Goal: Transaction & Acquisition: Purchase product/service

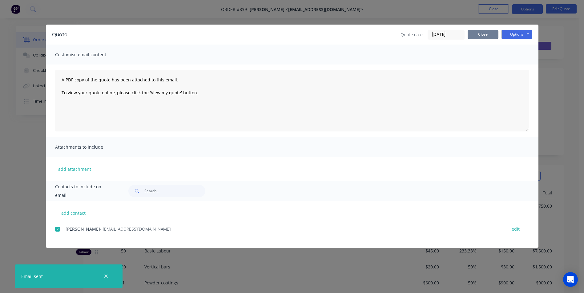
click at [483, 32] on button "Close" at bounding box center [482, 34] width 31 height 9
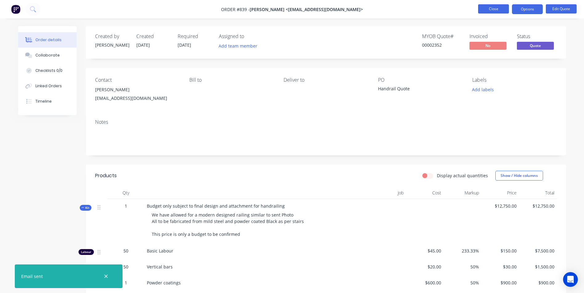
click at [500, 10] on button "Close" at bounding box center [493, 8] width 31 height 9
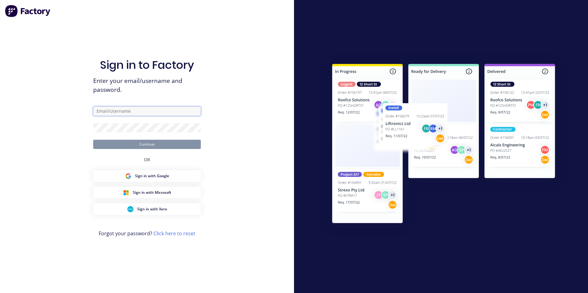
type input "michael@mojosteel.com.au"
click at [227, 97] on div "Sign in to Factory Enter your email/username and password. michael@mojosteel.co…" at bounding box center [147, 146] width 294 height 293
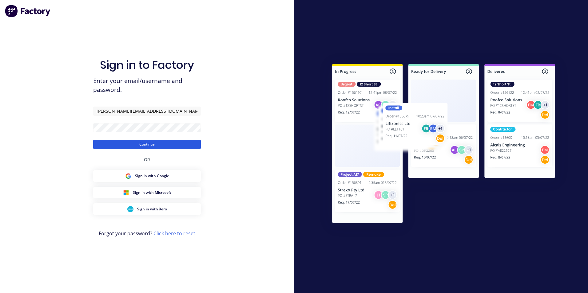
click at [142, 145] on button "Continue" at bounding box center [147, 144] width 108 height 9
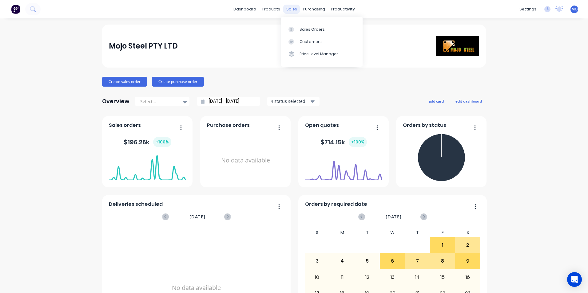
click at [289, 6] on div "sales" at bounding box center [291, 9] width 17 height 9
click at [305, 30] on div "Sales Orders" at bounding box center [312, 30] width 25 height 6
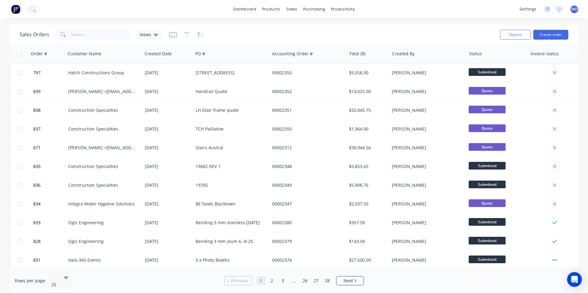
click at [549, 29] on div "Options Create order" at bounding box center [533, 34] width 71 height 15
click at [546, 37] on button "Create order" at bounding box center [550, 35] width 35 height 10
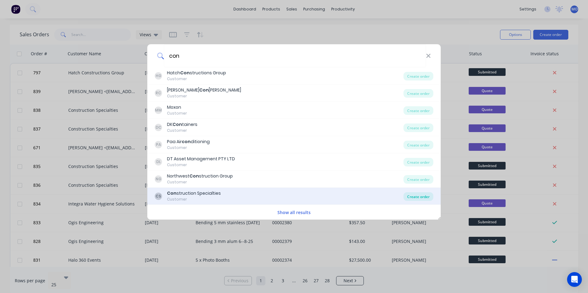
type input "con"
click at [415, 194] on div "Create order" at bounding box center [419, 197] width 30 height 9
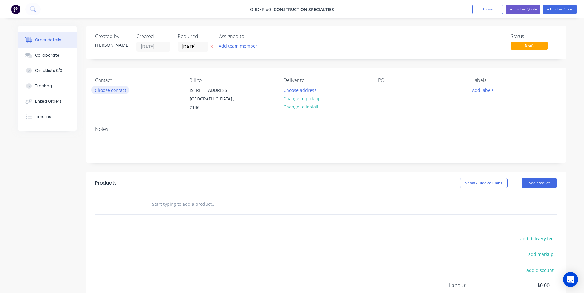
click at [117, 90] on button "Choose contact" at bounding box center [110, 90] width 38 height 8
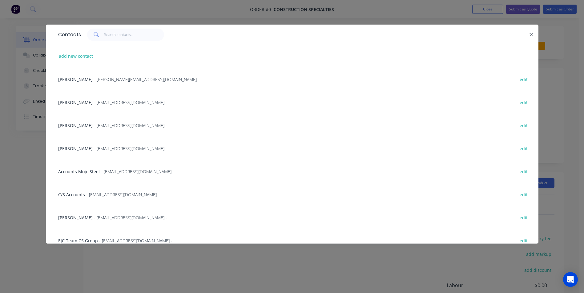
click at [94, 126] on span "- MLee@c-sgroup.com -" at bounding box center [130, 126] width 73 height 6
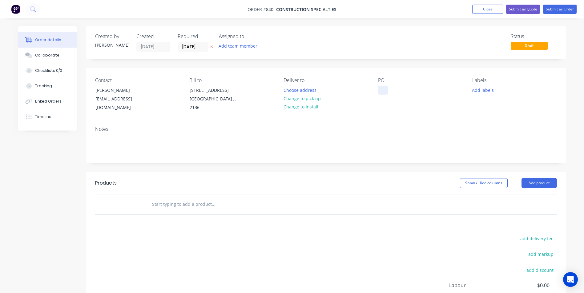
click at [382, 94] on div at bounding box center [383, 90] width 10 height 9
paste div
click at [530, 183] on button "Add product" at bounding box center [538, 183] width 35 height 10
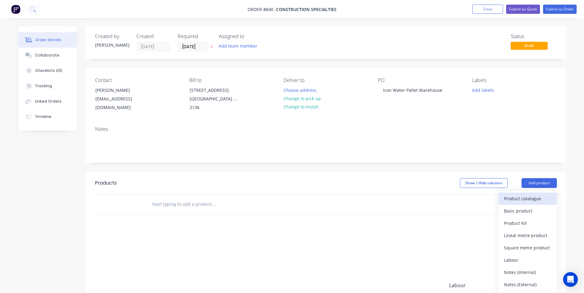
click at [521, 198] on div "Product catalogue" at bounding box center [527, 198] width 47 height 9
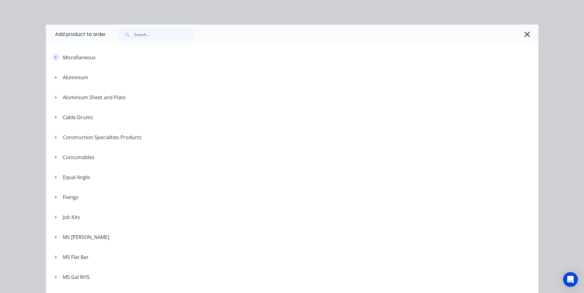
click at [54, 59] on icon "button" at bounding box center [56, 57] width 4 height 4
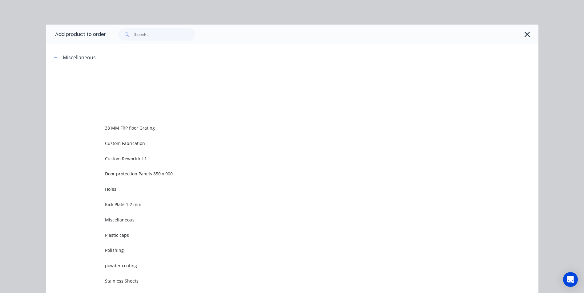
drag, startPoint x: 123, startPoint y: 170, endPoint x: 122, endPoint y: 162, distance: 8.1
click at [123, 170] on td "Door protection Panels 850 x 900" at bounding box center [321, 173] width 433 height 15
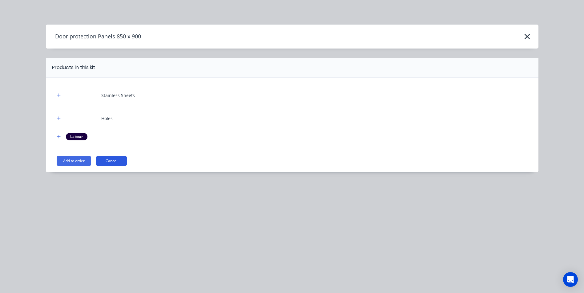
click at [107, 162] on button "Cancel" at bounding box center [111, 161] width 31 height 10
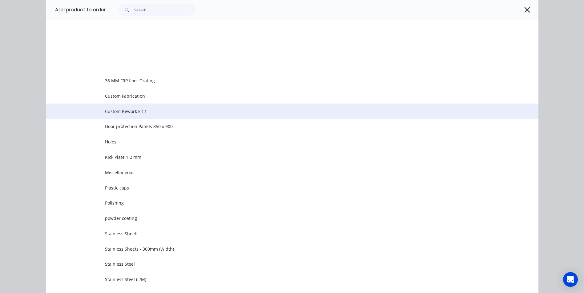
click at [115, 108] on td "Custom Rework kit 1" at bounding box center [321, 111] width 433 height 15
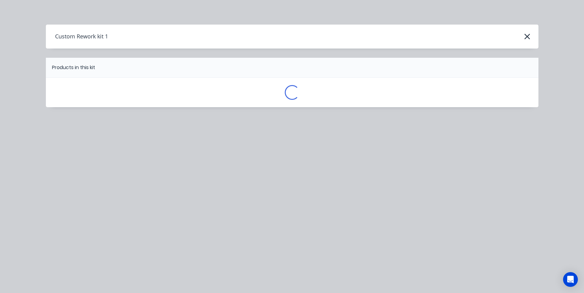
scroll to position [0, 0]
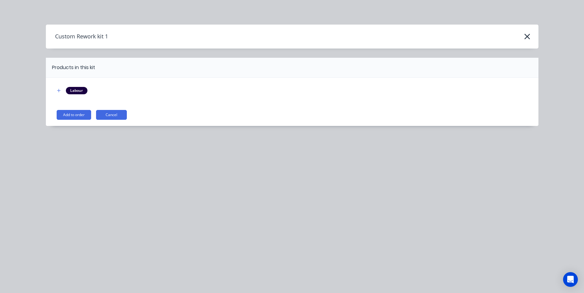
drag, startPoint x: 77, startPoint y: 116, endPoint x: 82, endPoint y: 118, distance: 5.2
click at [77, 116] on button "Add to order" at bounding box center [74, 115] width 34 height 10
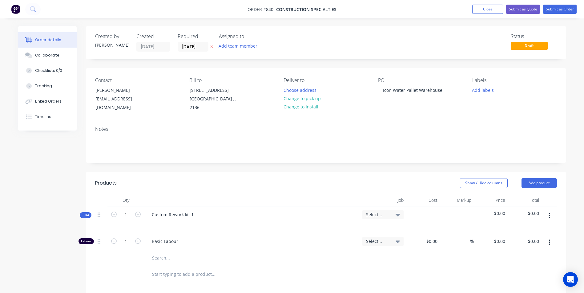
click at [548, 219] on button "button" at bounding box center [549, 215] width 14 height 11
click at [537, 228] on div "Add product to kit" at bounding box center [527, 232] width 47 height 9
click at [517, 268] on div "Basic product" at bounding box center [527, 269] width 47 height 9
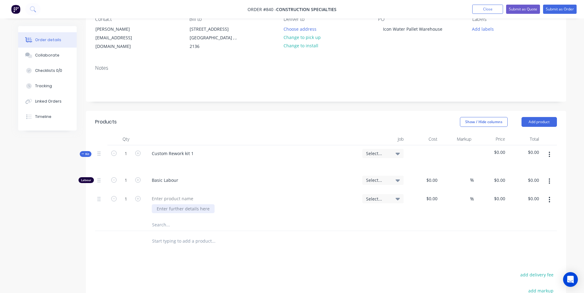
scroll to position [62, 0]
click at [161, 200] on div at bounding box center [172, 198] width 51 height 9
type input "$22.00"
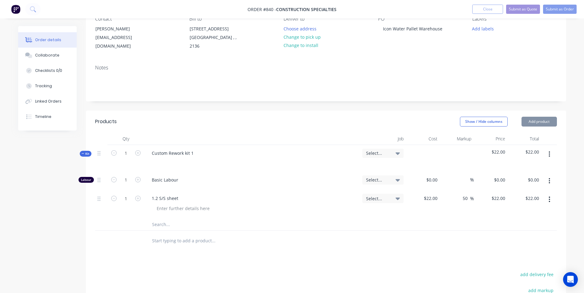
type input "50"
type input "33"
type input "$33.00"
click at [128, 183] on input "1" at bounding box center [126, 180] width 16 height 9
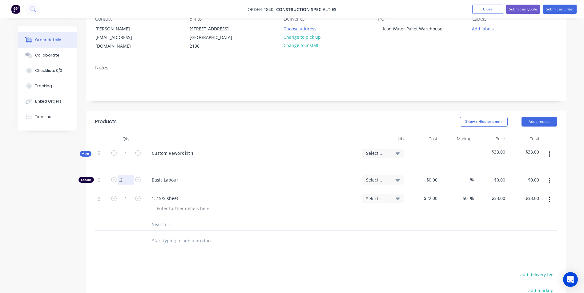
type input "0.2"
type input "$45.00"
type input "$9.00"
type input "150"
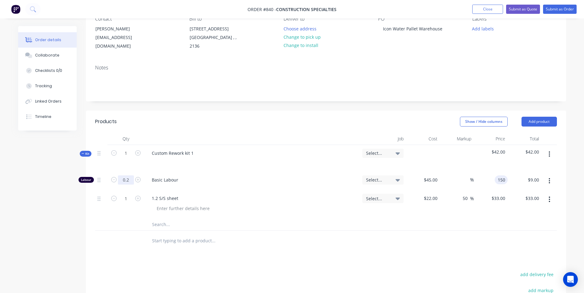
type input "233.33"
type input "$150.00"
type input "$30.00"
click at [129, 153] on input "1" at bounding box center [126, 153] width 16 height 9
type input "7"
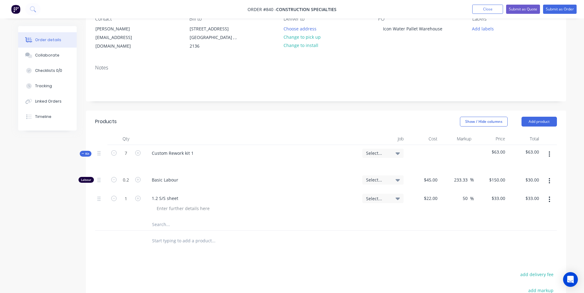
type input "1.4"
type input "$210.00"
type input "7"
type input "$231.00"
click at [501, 231] on div at bounding box center [325, 241] width 461 height 20
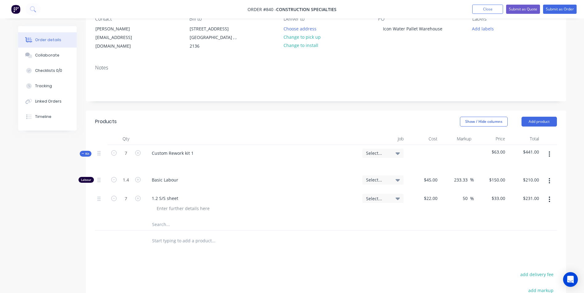
scroll to position [123, 0]
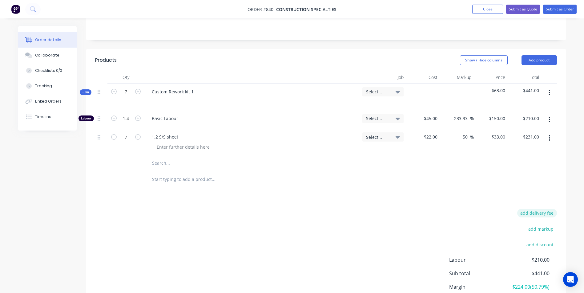
click at [546, 214] on button "add delivery fee" at bounding box center [537, 213] width 40 height 8
type input "55"
click at [448, 247] on div "Delivery fee Delivery fee Delivery fee name (Optional) 55 55 $0 add markup add …" at bounding box center [325, 267] width 461 height 117
click at [514, 12] on button "Submit as Quote" at bounding box center [523, 9] width 34 height 9
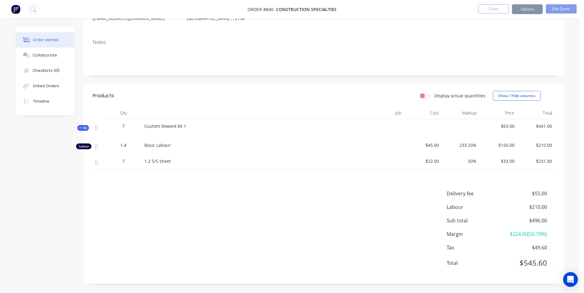
scroll to position [0, 0]
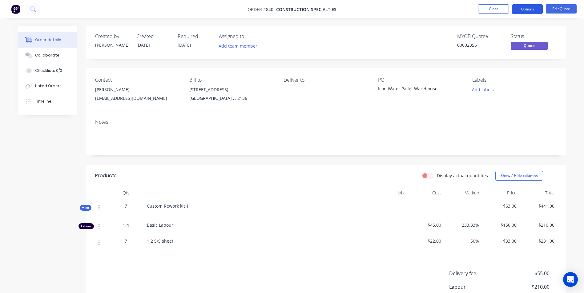
click at [518, 8] on button "Options" at bounding box center [527, 9] width 31 height 10
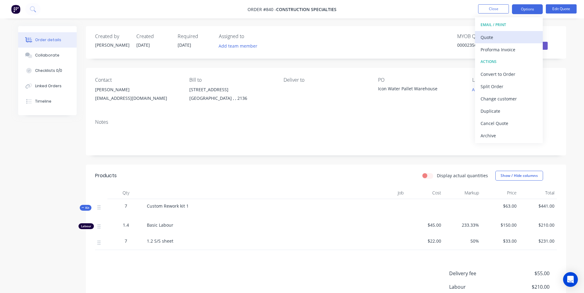
click at [484, 40] on div "Quote" at bounding box center [508, 37] width 57 height 9
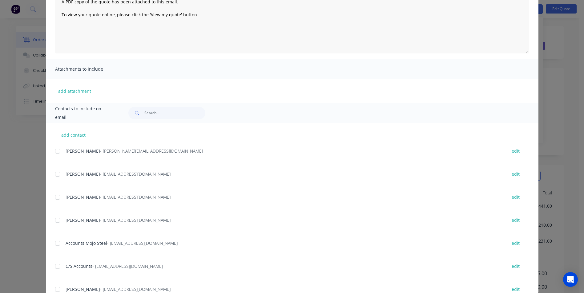
scroll to position [87, 0]
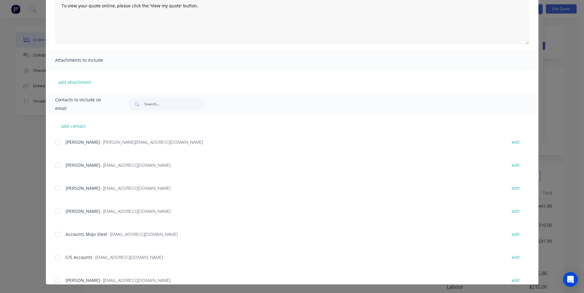
click at [53, 163] on div at bounding box center [57, 165] width 12 height 12
click at [54, 187] on div at bounding box center [57, 188] width 12 height 12
click at [56, 210] on div at bounding box center [57, 211] width 12 height 12
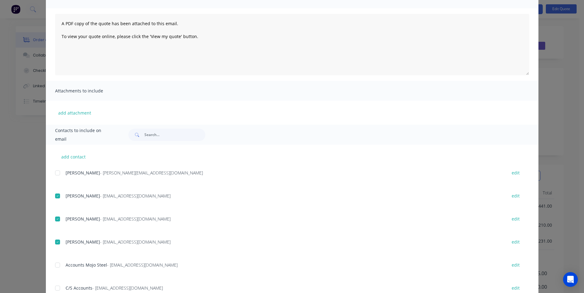
scroll to position [31, 0]
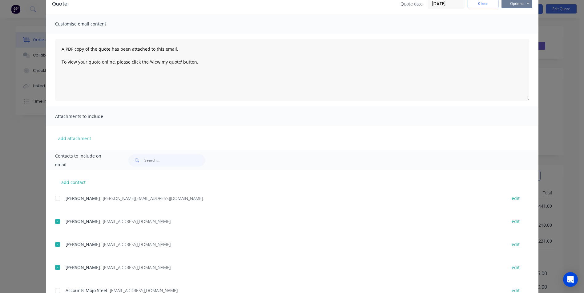
click at [508, 3] on button "Options" at bounding box center [516, 3] width 31 height 9
click at [511, 35] on button "Email" at bounding box center [520, 35] width 39 height 10
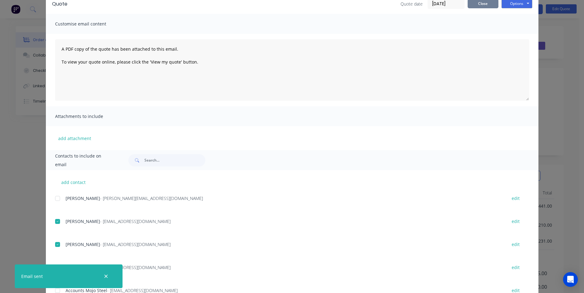
click at [478, 5] on button "Close" at bounding box center [482, 3] width 31 height 9
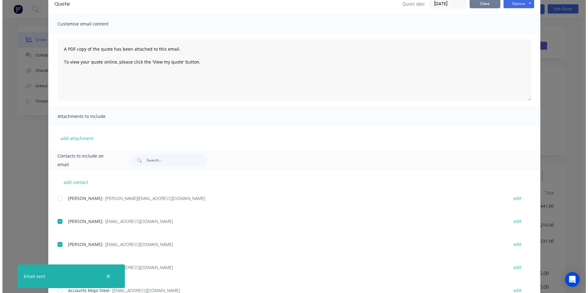
scroll to position [0, 0]
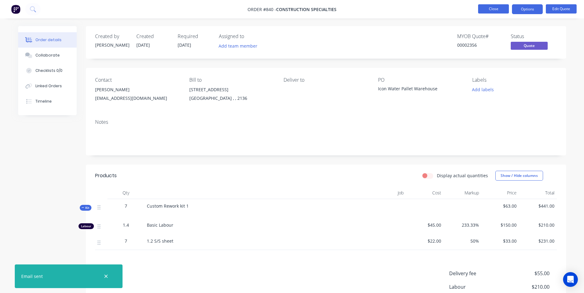
click at [497, 8] on button "Close" at bounding box center [493, 8] width 31 height 9
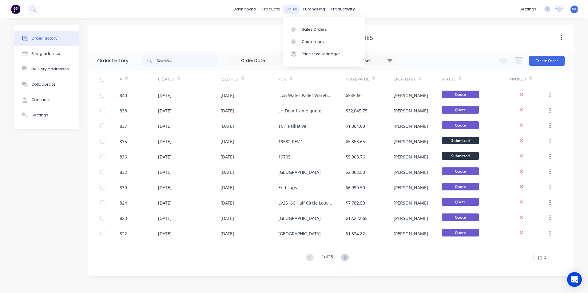
drag, startPoint x: 290, startPoint y: 8, endPoint x: 297, endPoint y: 11, distance: 7.3
click at [290, 8] on div "sales" at bounding box center [291, 9] width 17 height 9
click at [306, 28] on div "Sales Orders" at bounding box center [314, 30] width 25 height 6
